Goal: Information Seeking & Learning: Understand process/instructions

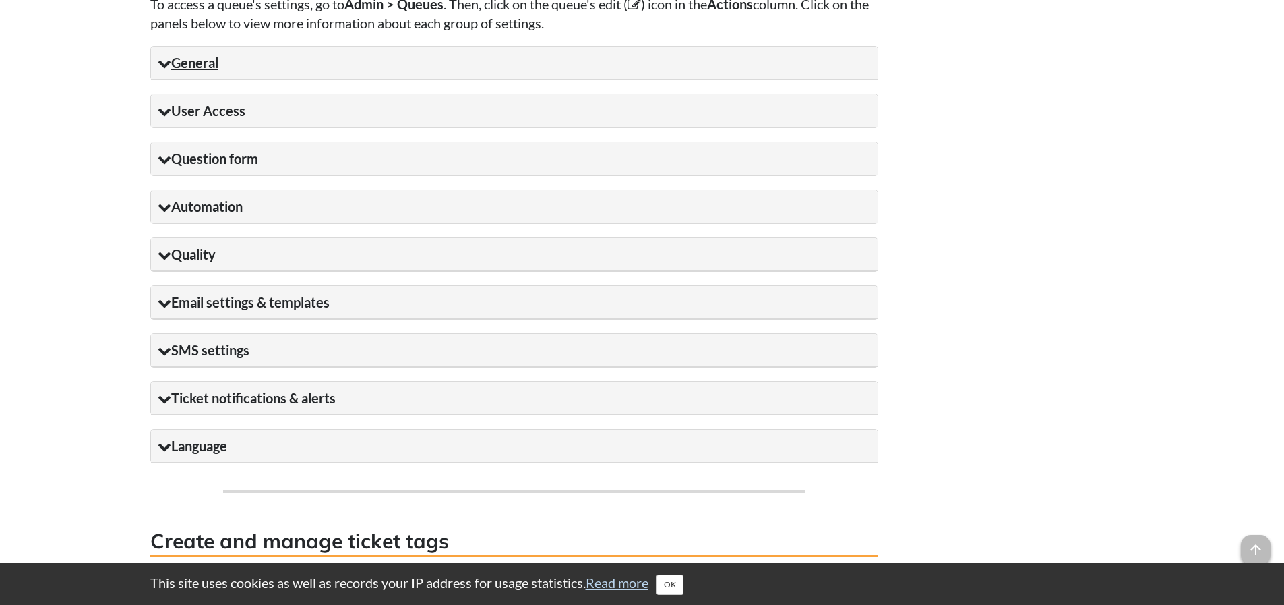
scroll to position [1213, 0]
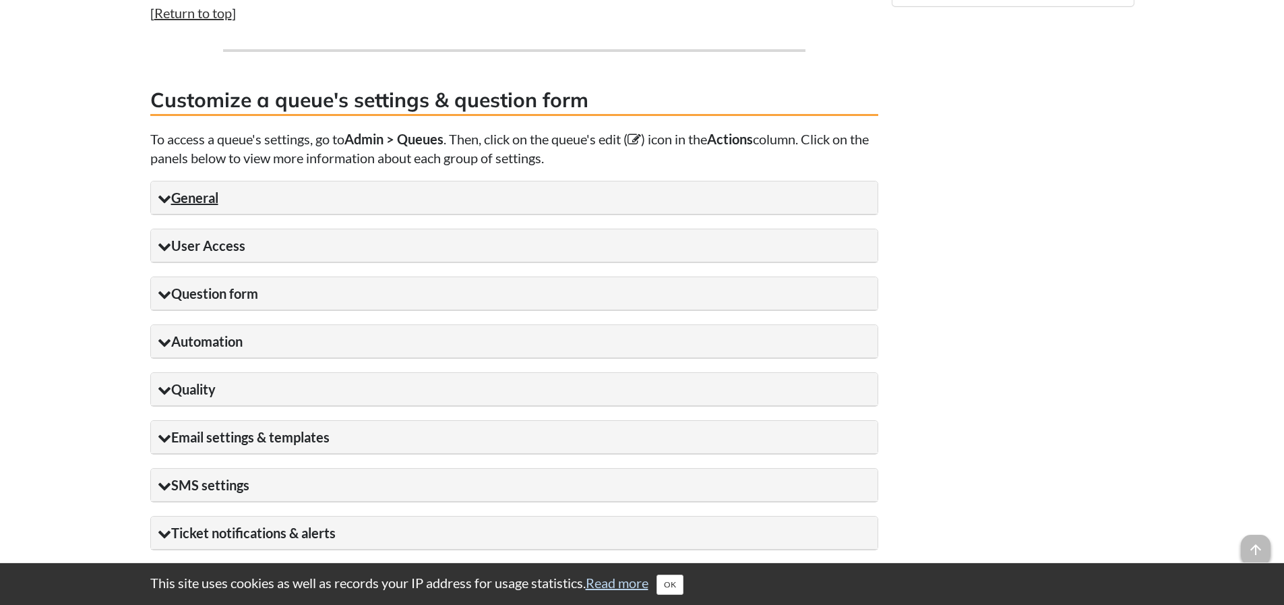
click at [190, 204] on summary "General" at bounding box center [514, 197] width 727 height 33
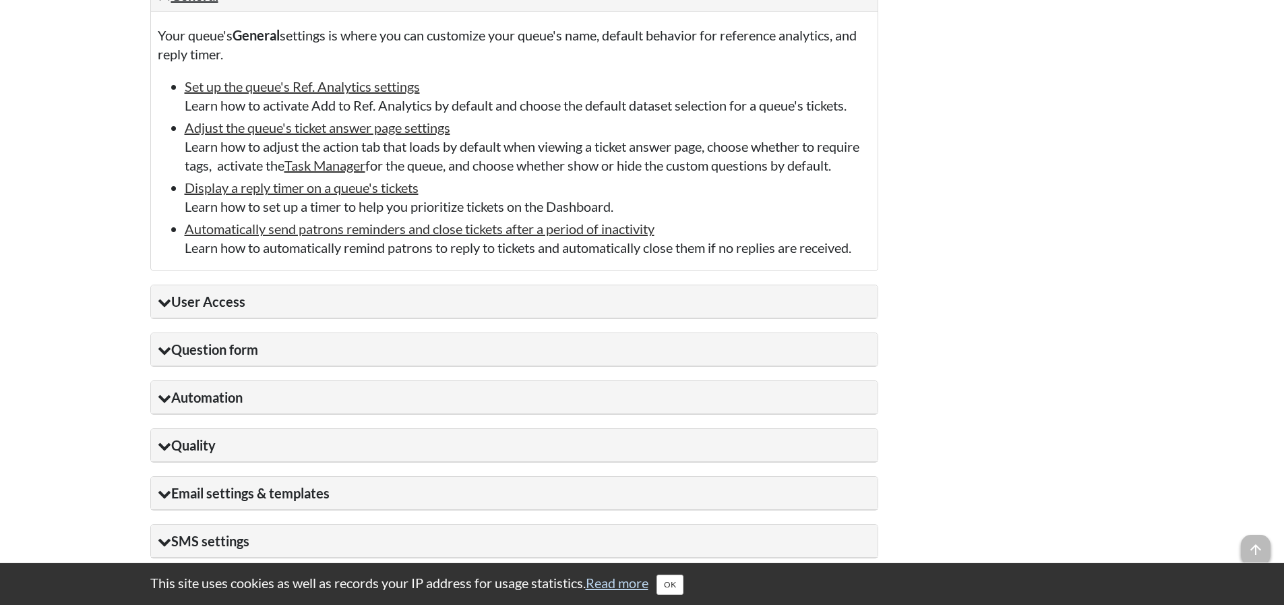
scroll to position [1483, 0]
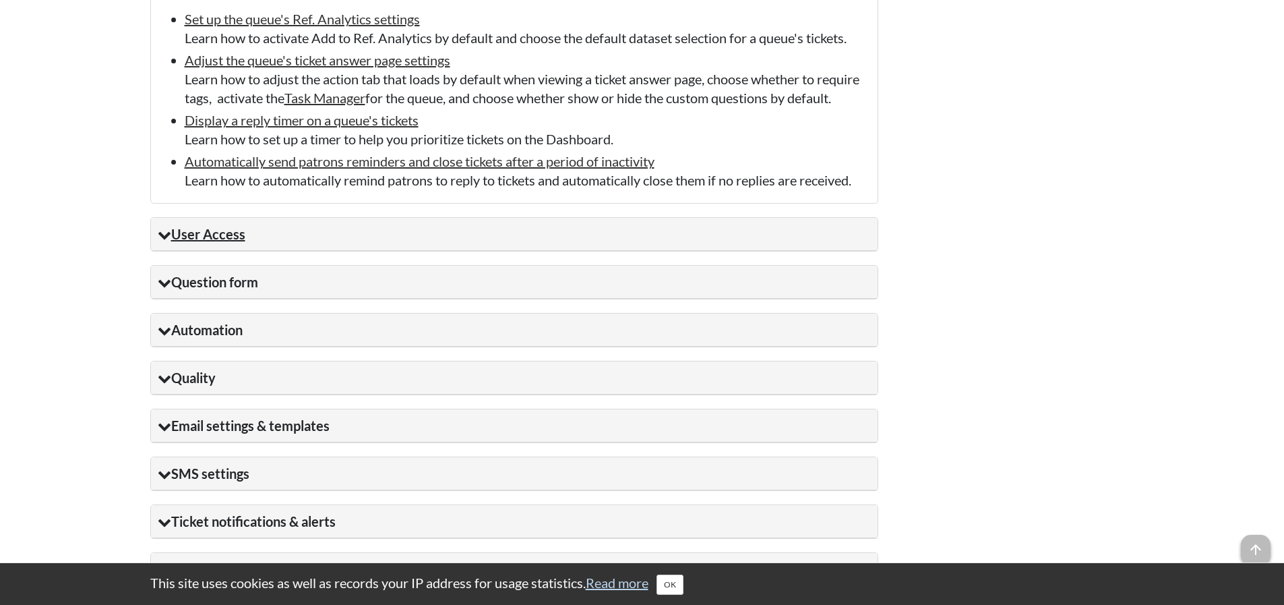
click at [206, 251] on summary "User Access" at bounding box center [514, 234] width 727 height 33
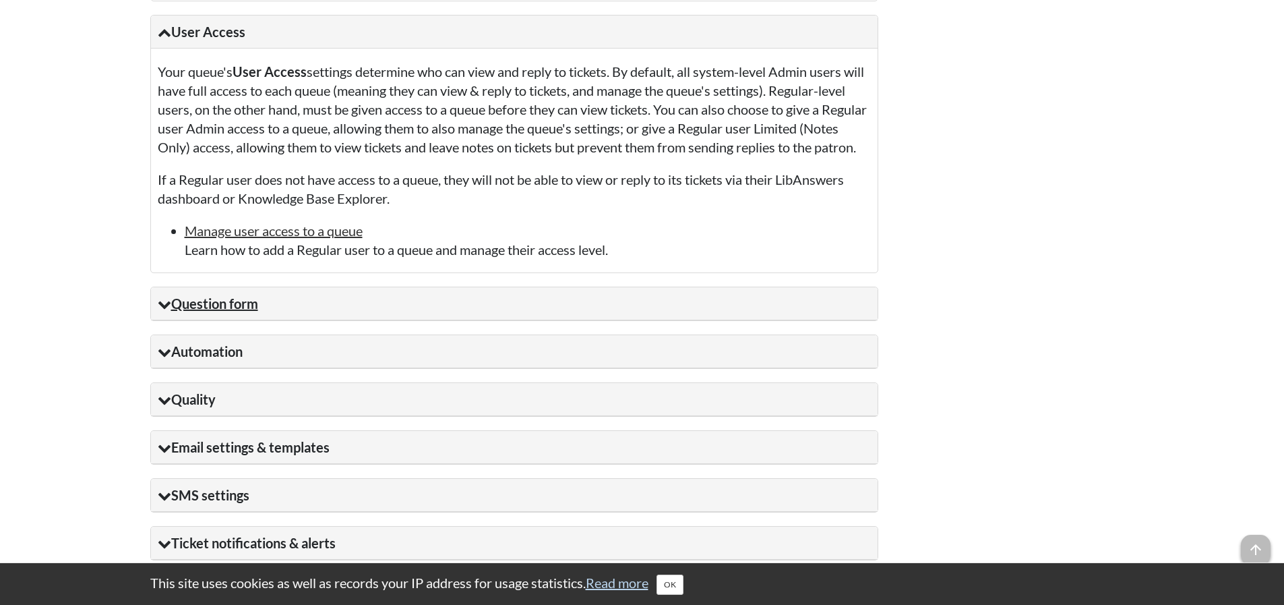
scroll to position [1753, 0]
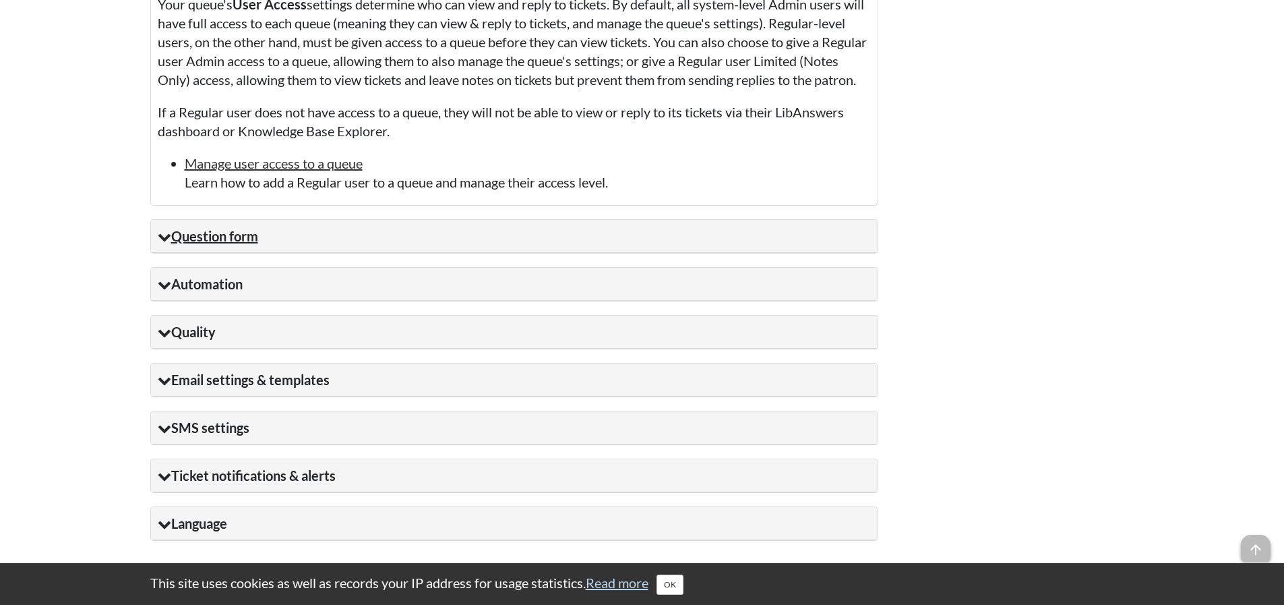
click at [236, 253] on summary "Question form" at bounding box center [514, 236] width 727 height 33
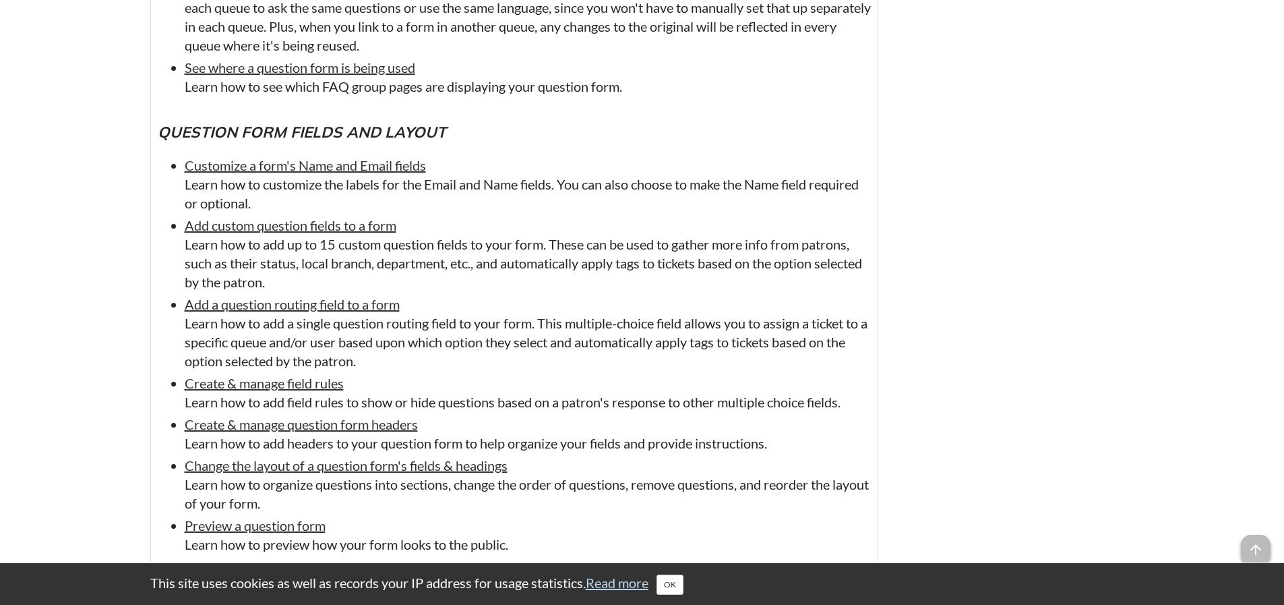
scroll to position [2359, 0]
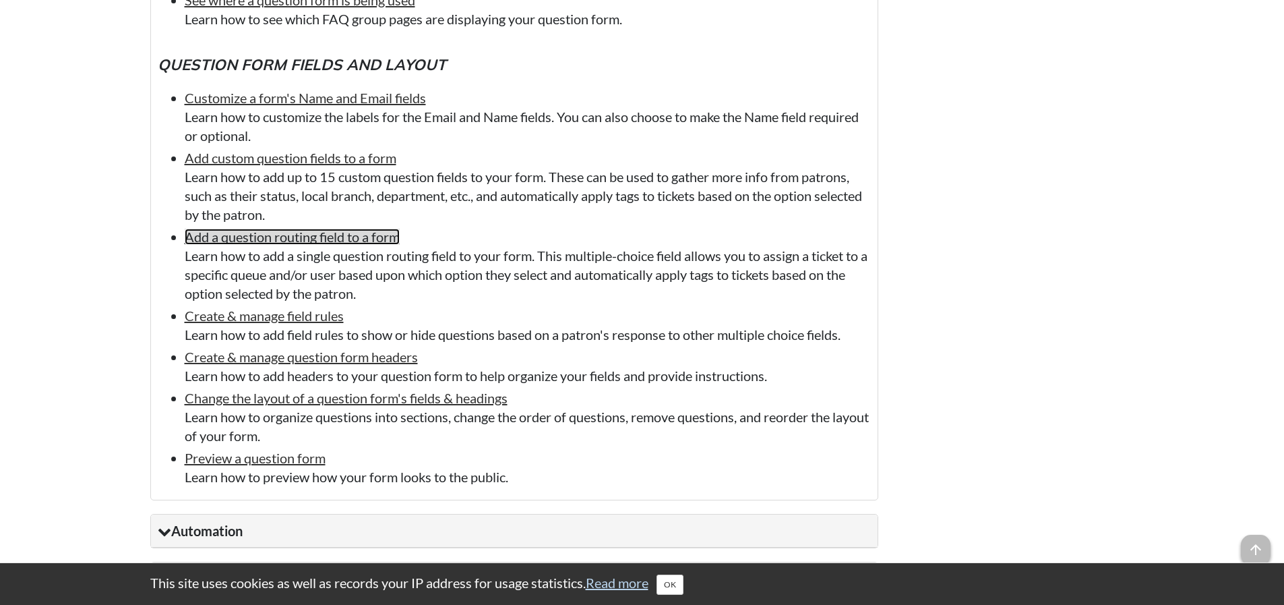
click at [312, 245] on link "Add a question routing field to a form" at bounding box center [292, 237] width 215 height 16
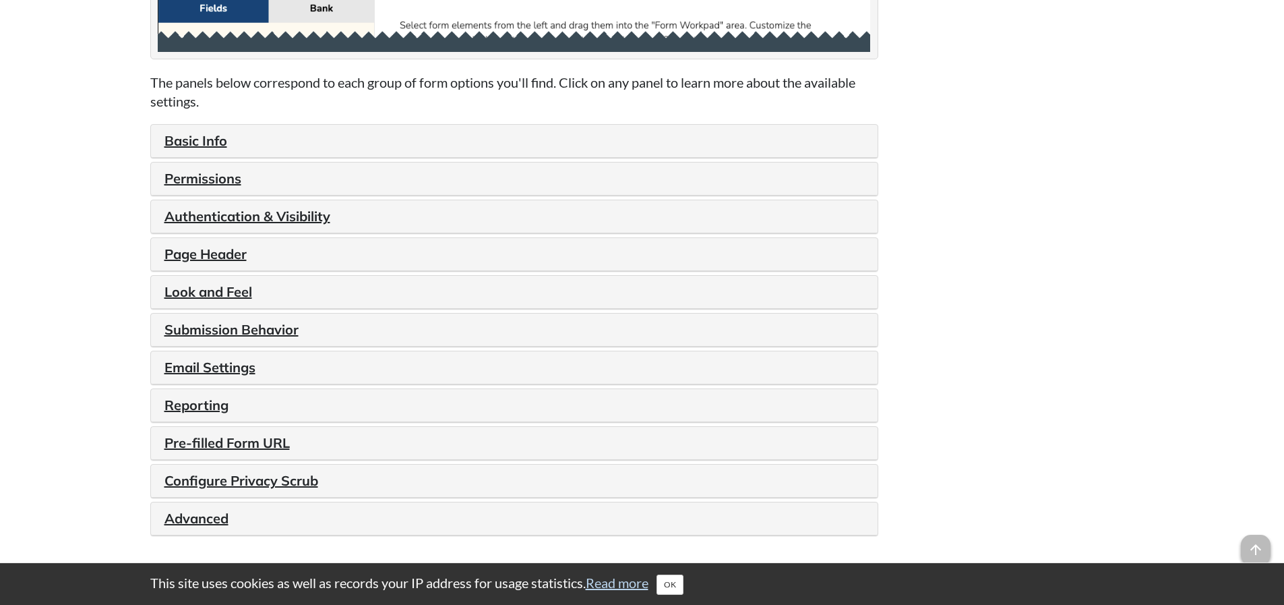
scroll to position [1618, 0]
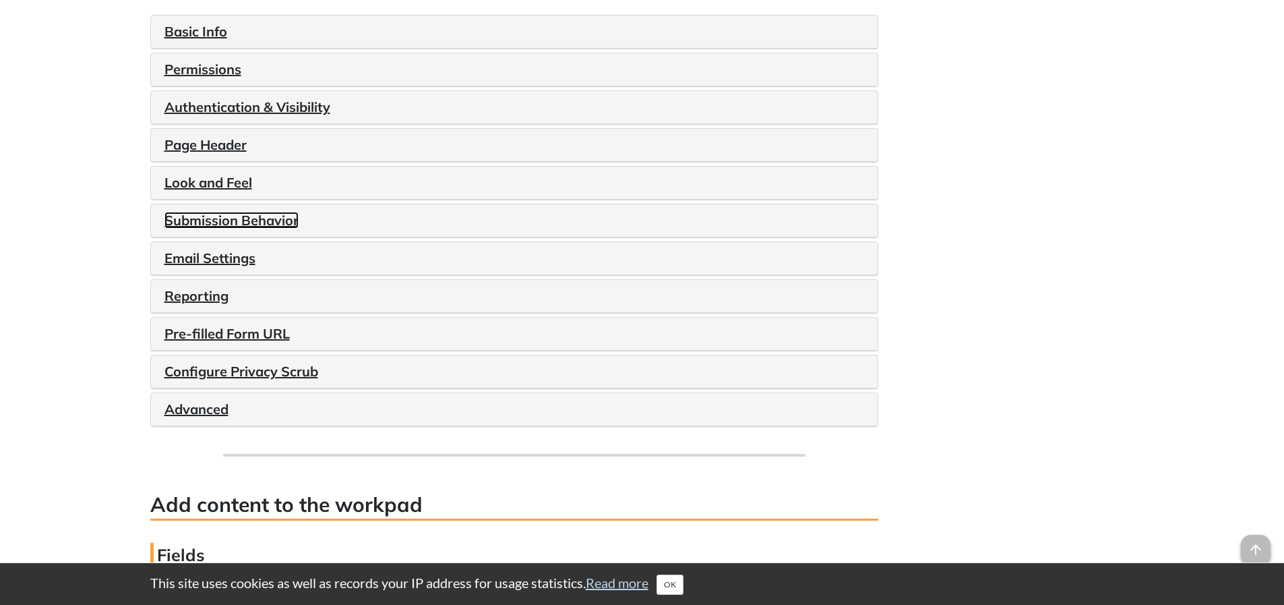
click at [218, 222] on link "Submission Behavior" at bounding box center [231, 220] width 134 height 17
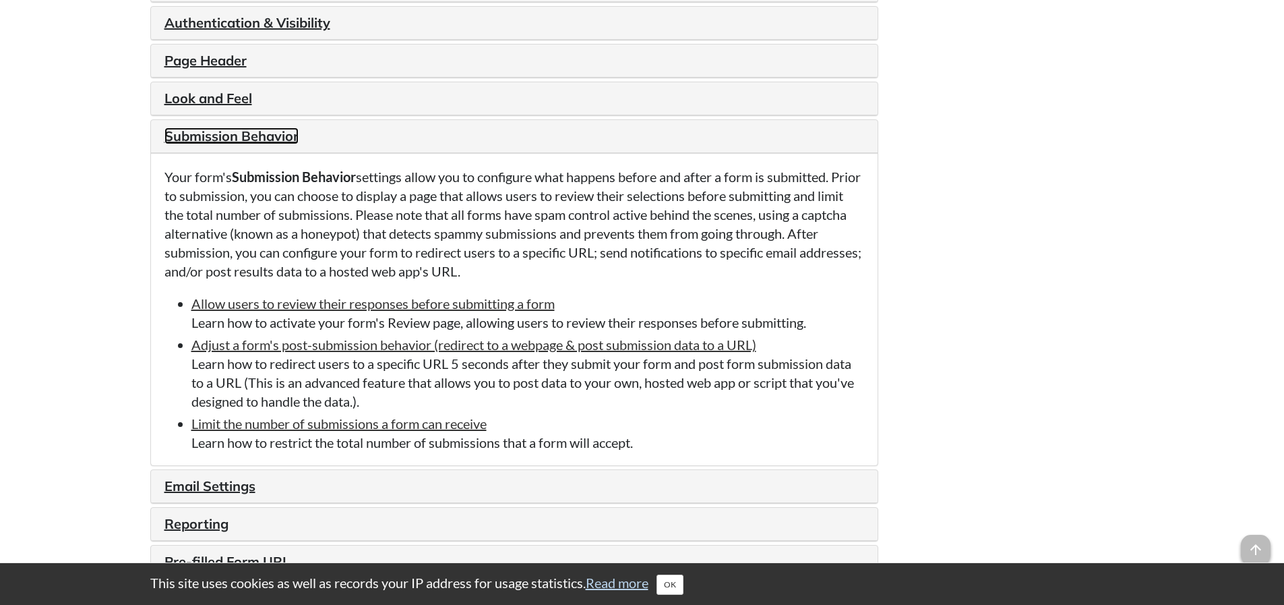
scroll to position [1820, 0]
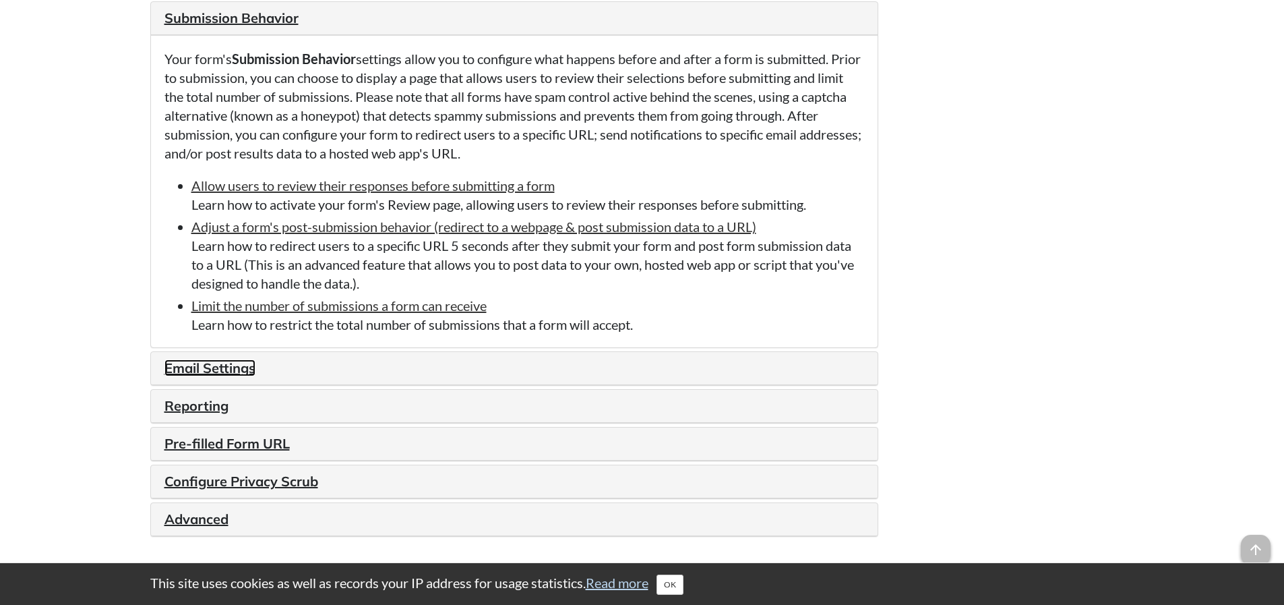
click at [215, 369] on link "Email Settings" at bounding box center [209, 367] width 91 height 17
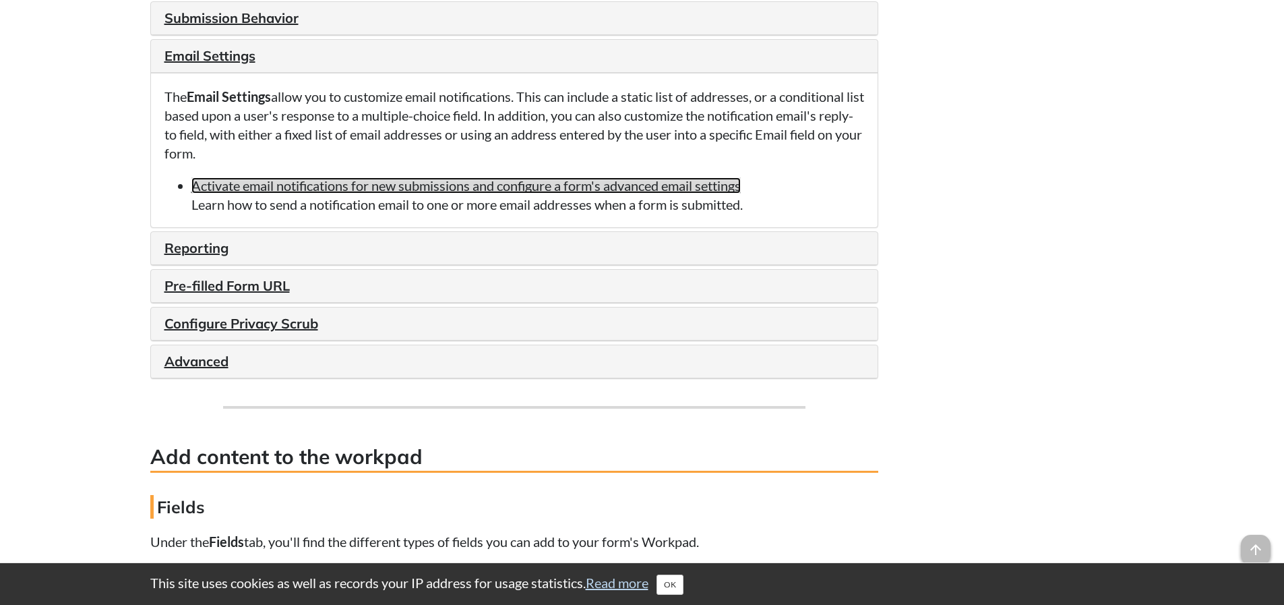
click at [259, 185] on link "Activate email notifications for new submissions and configure a form's advance…" at bounding box center [465, 185] width 549 height 16
